Goal: Transaction & Acquisition: Purchase product/service

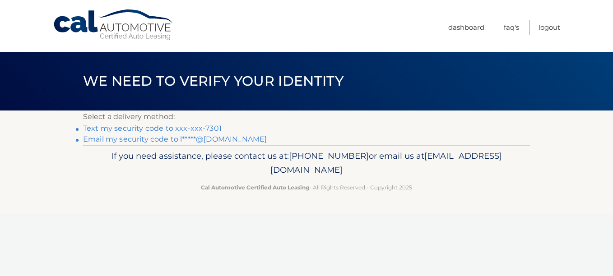
click at [92, 129] on link "Text my security code to xxx-xxx-7301" at bounding box center [152, 128] width 139 height 9
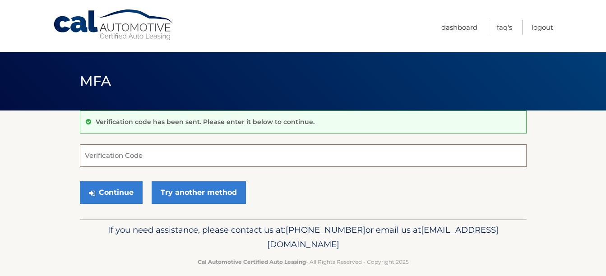
click at [154, 152] on input "Verification Code" at bounding box center [303, 155] width 447 height 23
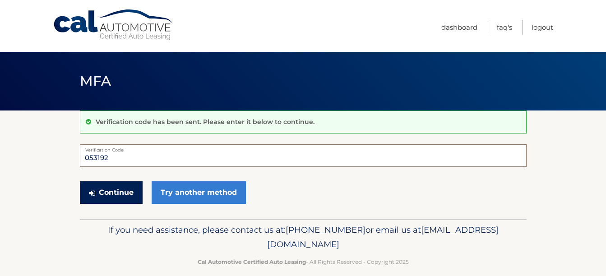
type input "053192"
click at [115, 199] on button "Continue" at bounding box center [111, 192] width 63 height 23
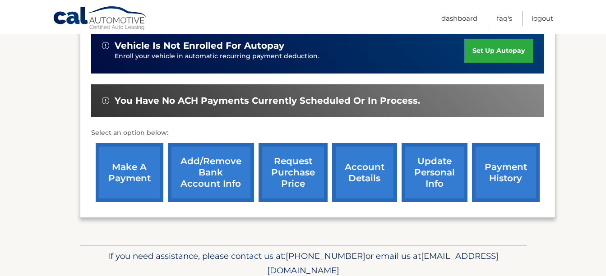
scroll to position [235, 0]
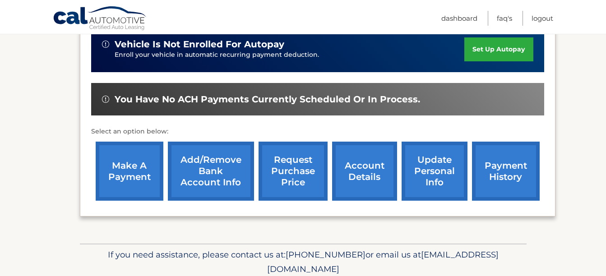
click at [126, 168] on link "make a payment" at bounding box center [130, 171] width 68 height 59
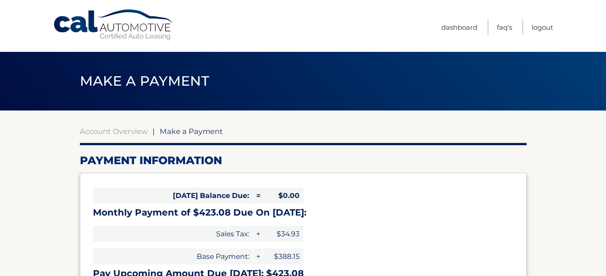
select select "YmYxZThjODMtNDZiMy00YTQzLTk1OTAtYWYyYjZhZDc4MTc4"
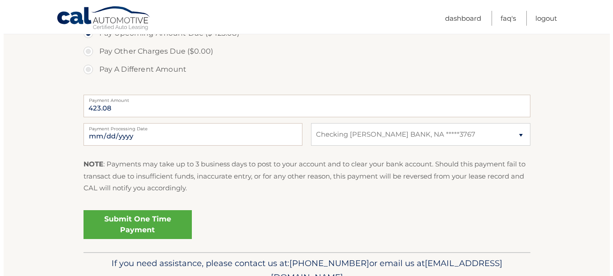
scroll to position [325, 0]
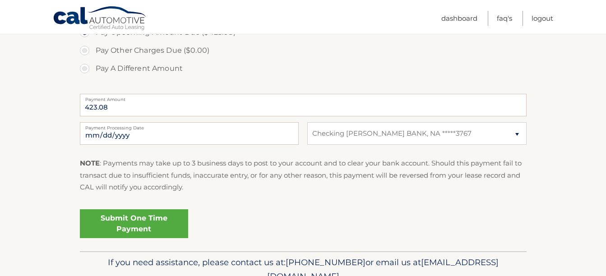
click at [125, 222] on link "Submit One Time Payment" at bounding box center [134, 223] width 108 height 29
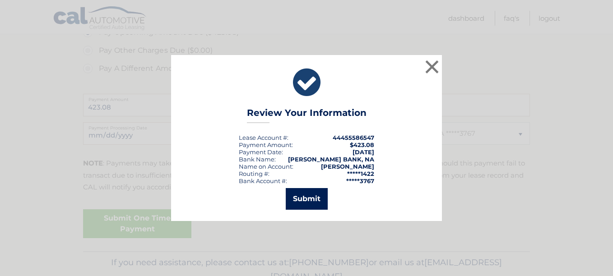
click at [301, 197] on button "Submit" at bounding box center [307, 199] width 42 height 22
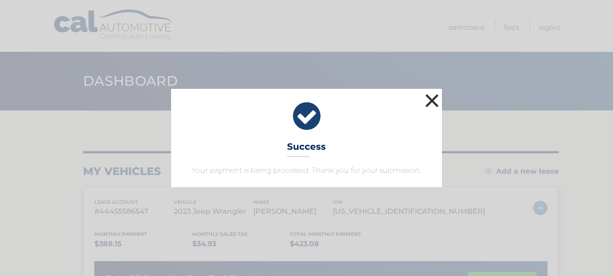
click at [432, 98] on button "×" at bounding box center [432, 101] width 18 height 18
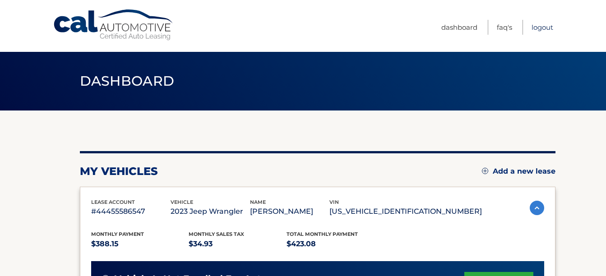
click at [538, 28] on link "Logout" at bounding box center [543, 27] width 22 height 15
